Goal: Navigation & Orientation: Go to known website

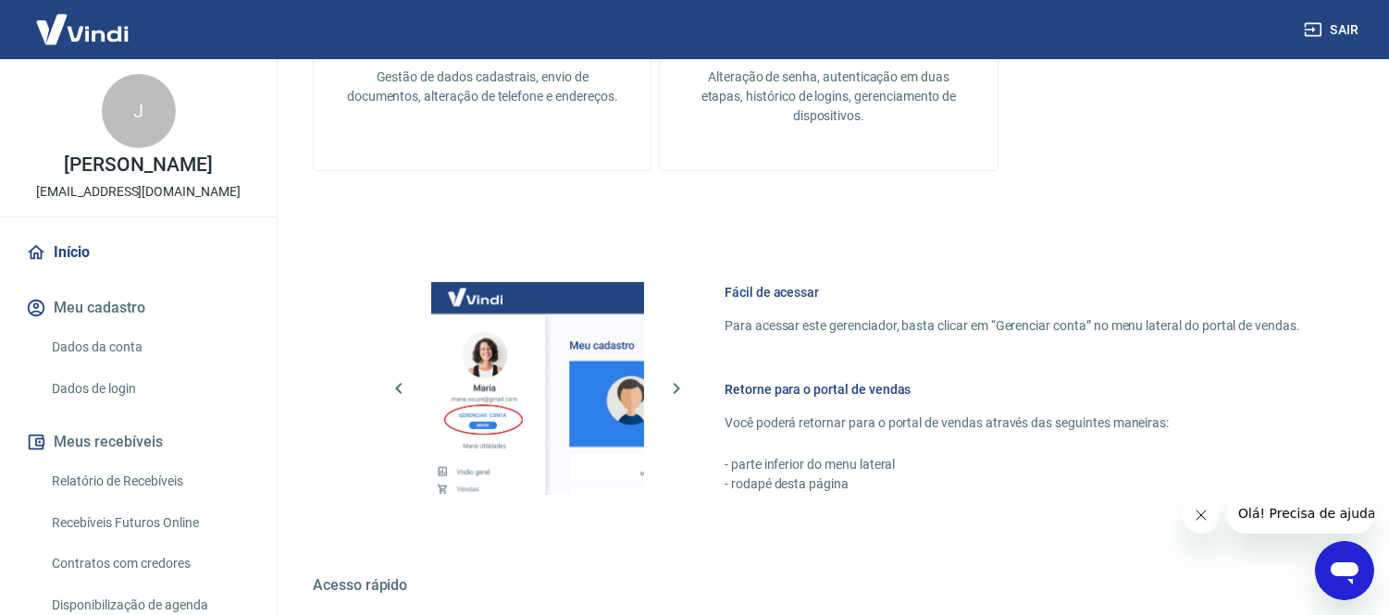
scroll to position [959, 0]
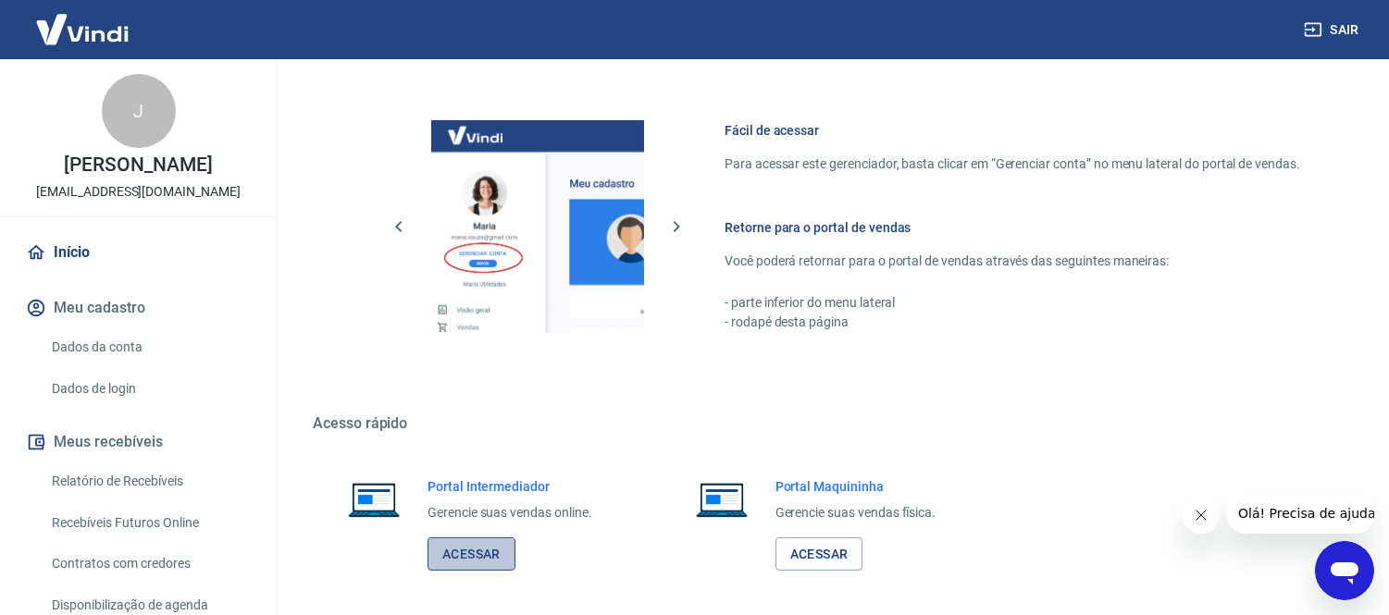
click at [463, 555] on link "Acessar" at bounding box center [472, 555] width 88 height 34
